Goal: Task Accomplishment & Management: Use online tool/utility

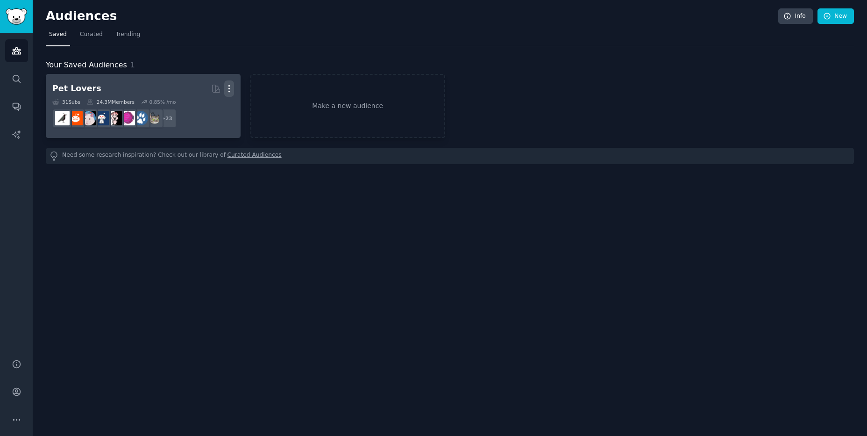
click at [233, 88] on icon "button" at bounding box center [229, 89] width 10 height 10
click at [203, 106] on p "Delete" at bounding box center [203, 108] width 21 height 10
click at [196, 107] on p "Delete" at bounding box center [203, 108] width 21 height 10
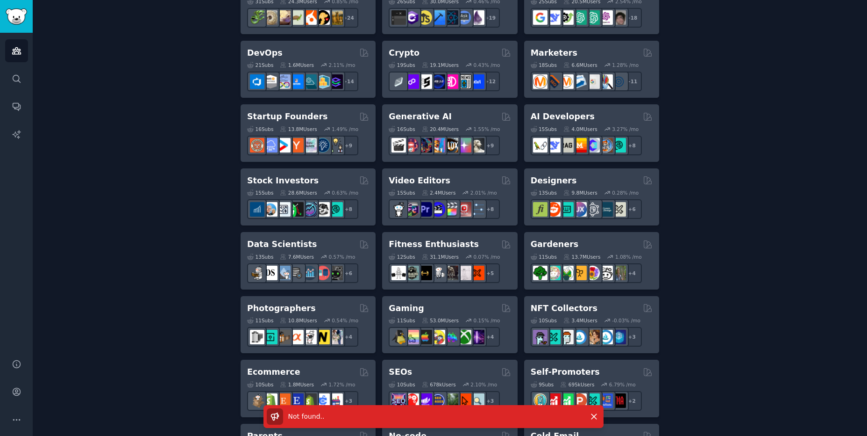
scroll to position [209, 0]
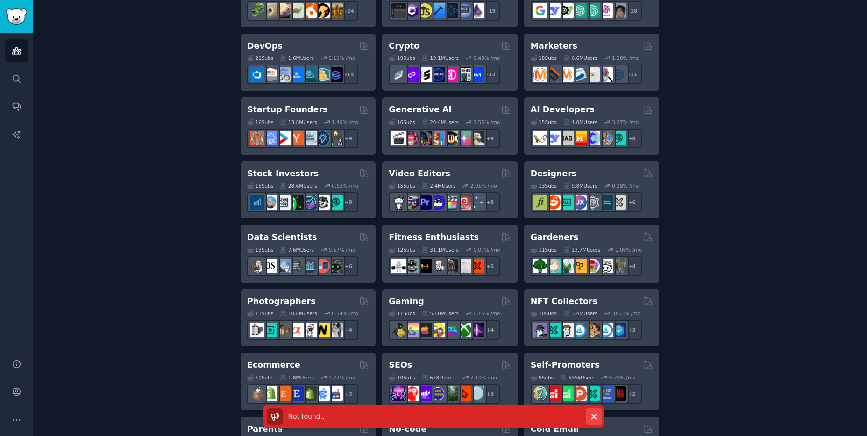
type input "entre"
click at [594, 415] on icon "button" at bounding box center [594, 416] width 10 height 10
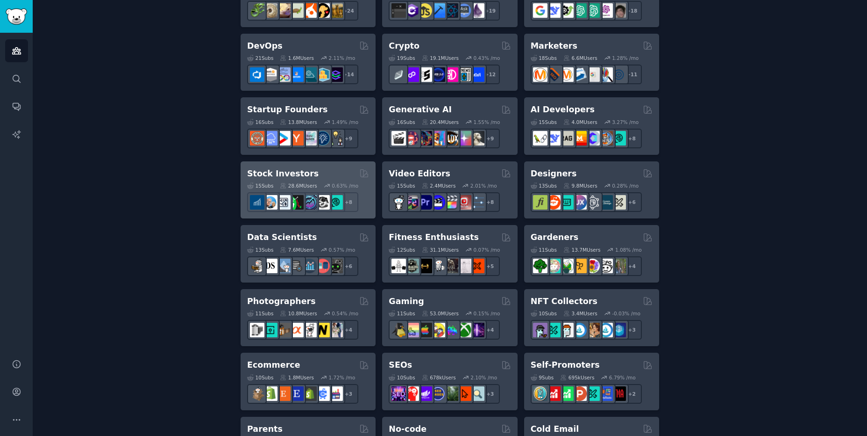
click at [339, 174] on div "Stock Investors" at bounding box center [308, 174] width 122 height 12
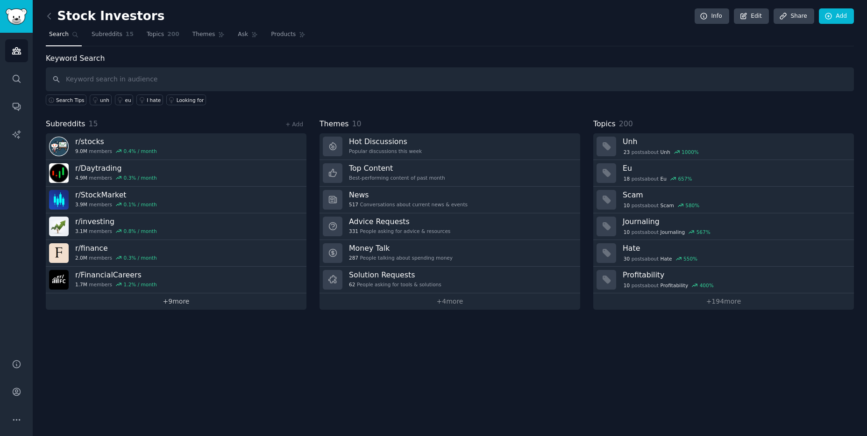
click at [172, 303] on link "+ 9 more" at bounding box center [176, 301] width 261 height 16
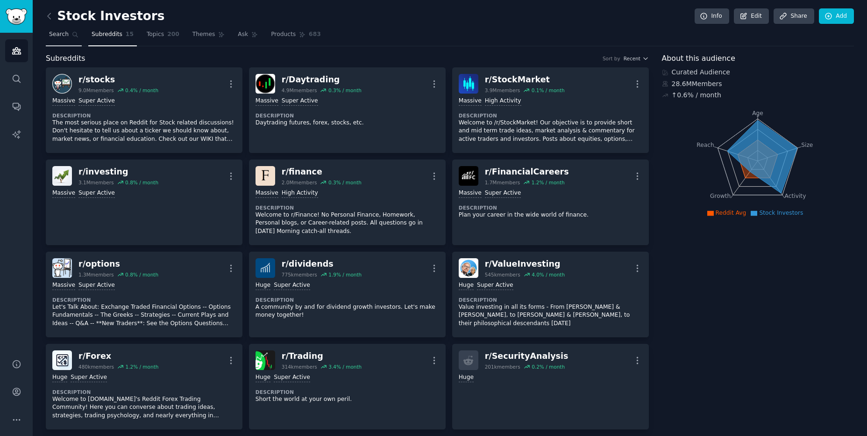
click at [62, 34] on span "Search" at bounding box center [59, 34] width 20 height 8
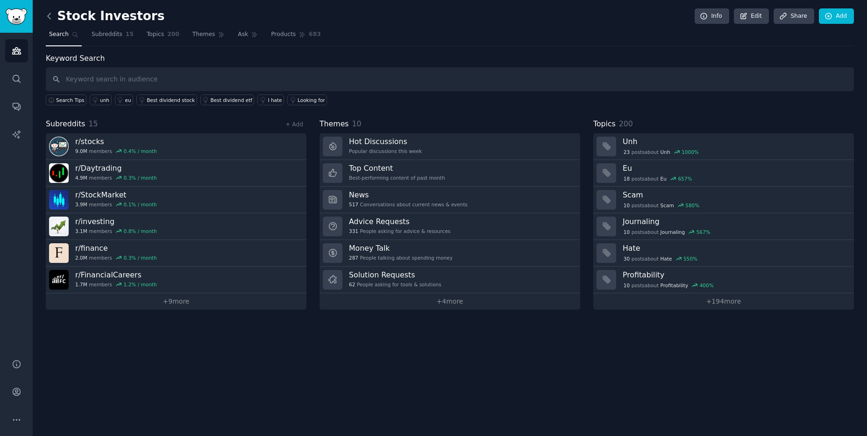
click at [49, 17] on icon at bounding box center [49, 16] width 3 height 6
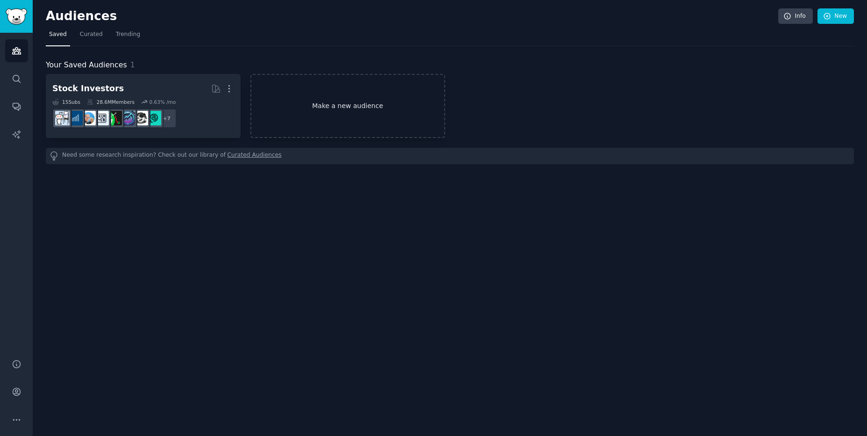
click at [330, 114] on link "Make a new audience" at bounding box center [348, 106] width 195 height 64
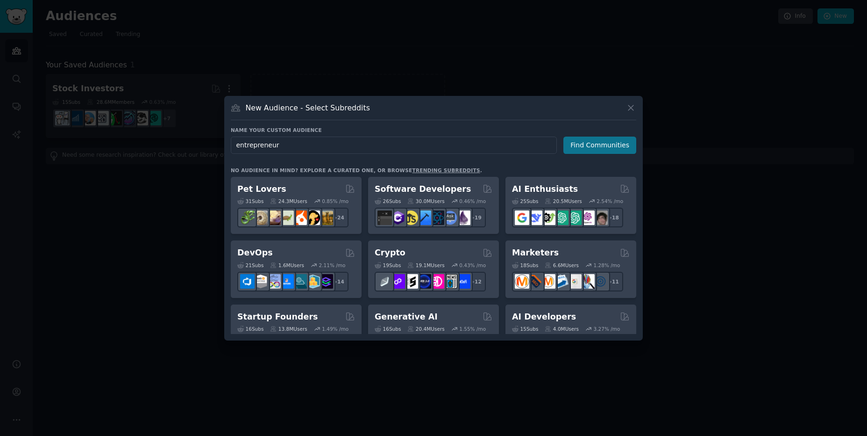
type input "entrepreneur"
click at [580, 146] on button "Find Communities" at bounding box center [600, 144] width 73 height 17
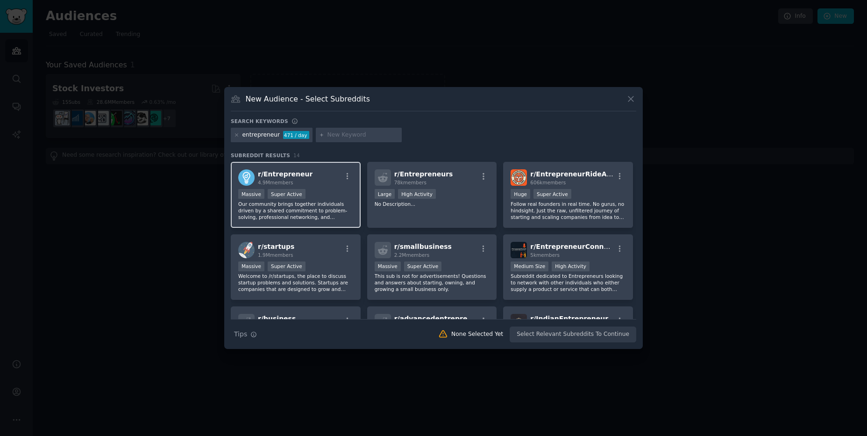
click at [317, 191] on div "Massive Super Active" at bounding box center [295, 195] width 115 height 12
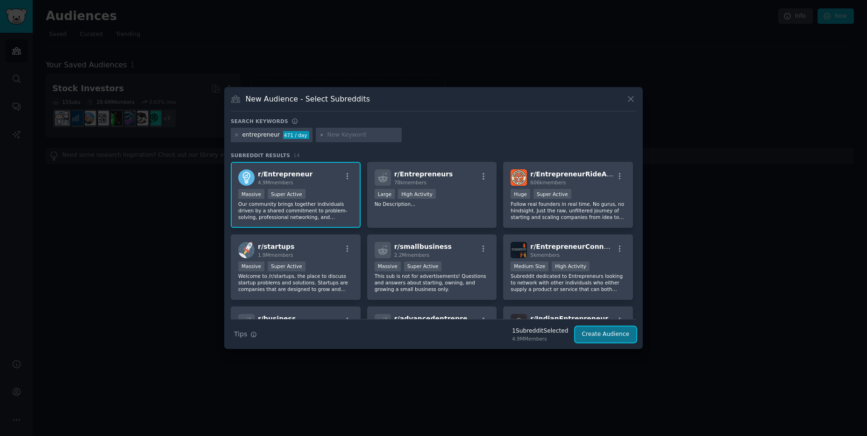
click at [593, 336] on button "Create Audience" at bounding box center [606, 334] width 62 height 16
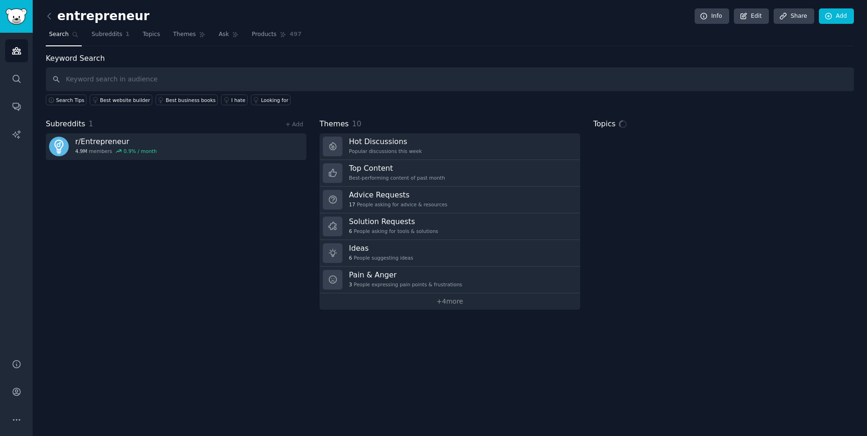
click at [392, 22] on div "entrepreneur Info Edit Share Add" at bounding box center [450, 17] width 809 height 19
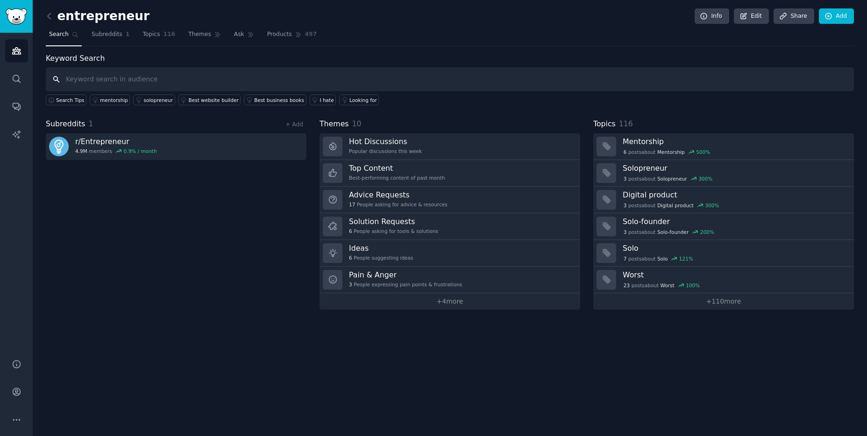
click at [122, 85] on input "text" at bounding box center [450, 79] width 809 height 24
type input "repos"
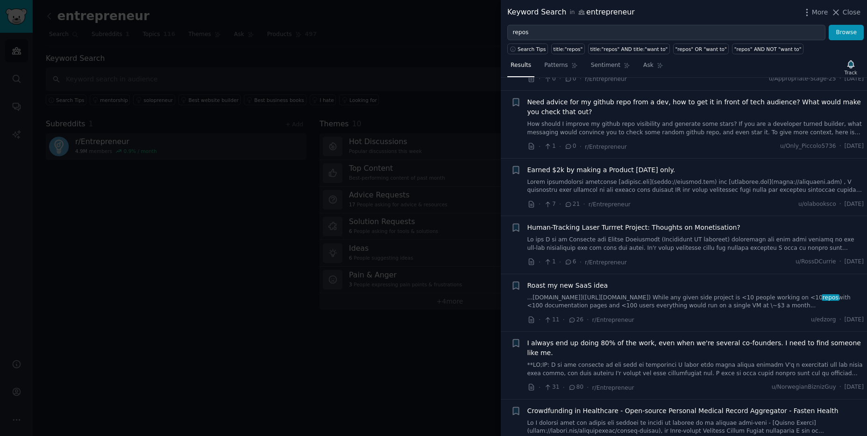
scroll to position [1706, 0]
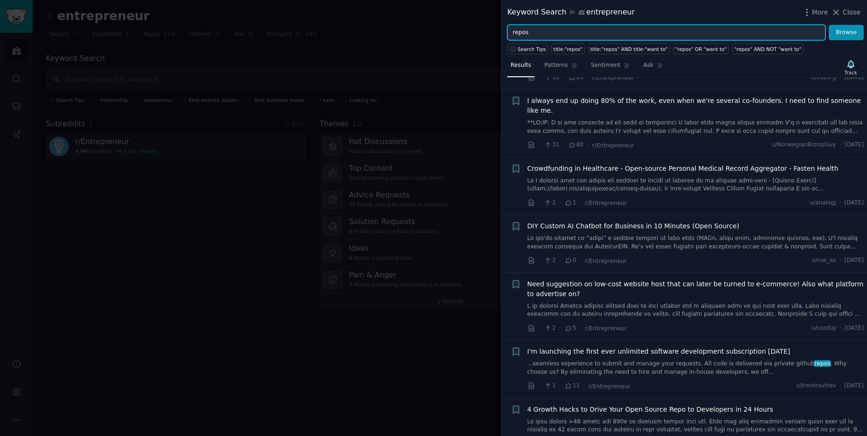
click at [563, 33] on input "repos" at bounding box center [667, 33] width 318 height 16
type input "looking for"
click at [829, 25] on button "Browse" at bounding box center [846, 33] width 35 height 16
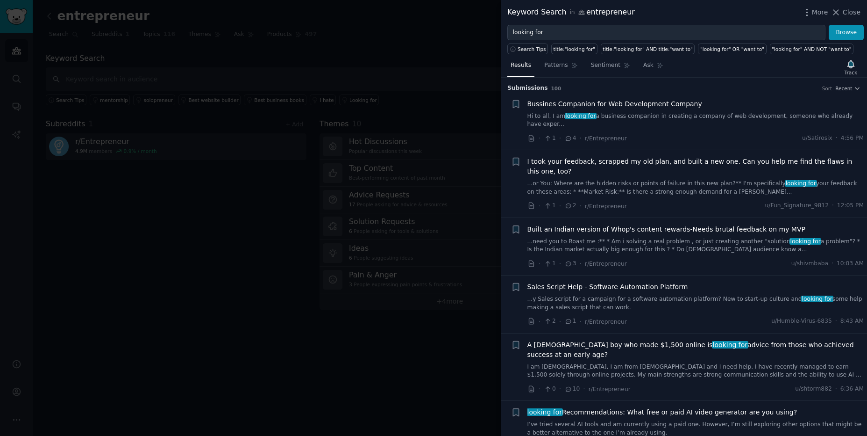
click at [293, 286] on div at bounding box center [433, 218] width 867 height 436
